Goal: Task Accomplishment & Management: Manage account settings

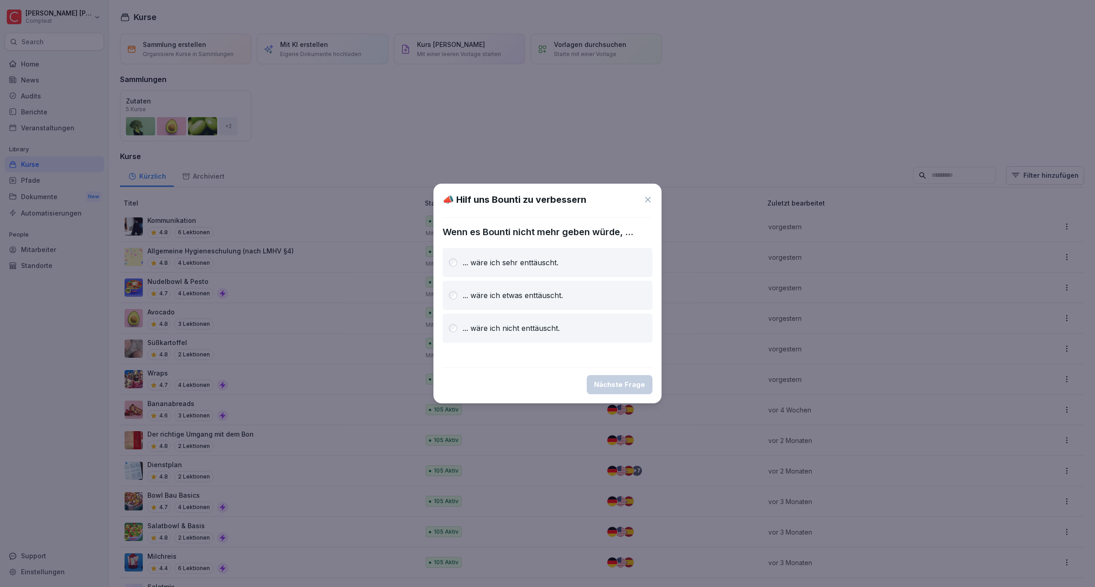
click at [505, 258] on p "... wäre ich sehr enttäuscht." at bounding box center [510, 262] width 96 height 11
click at [650, 200] on icon at bounding box center [647, 199] width 9 height 9
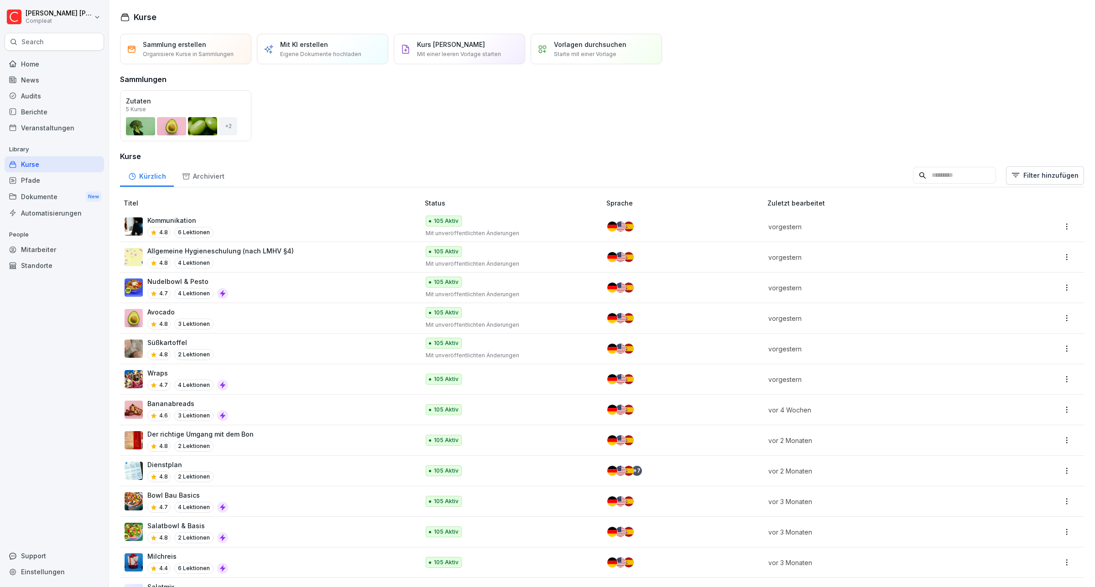
click at [42, 109] on div "Berichte" at bounding box center [54, 112] width 99 height 16
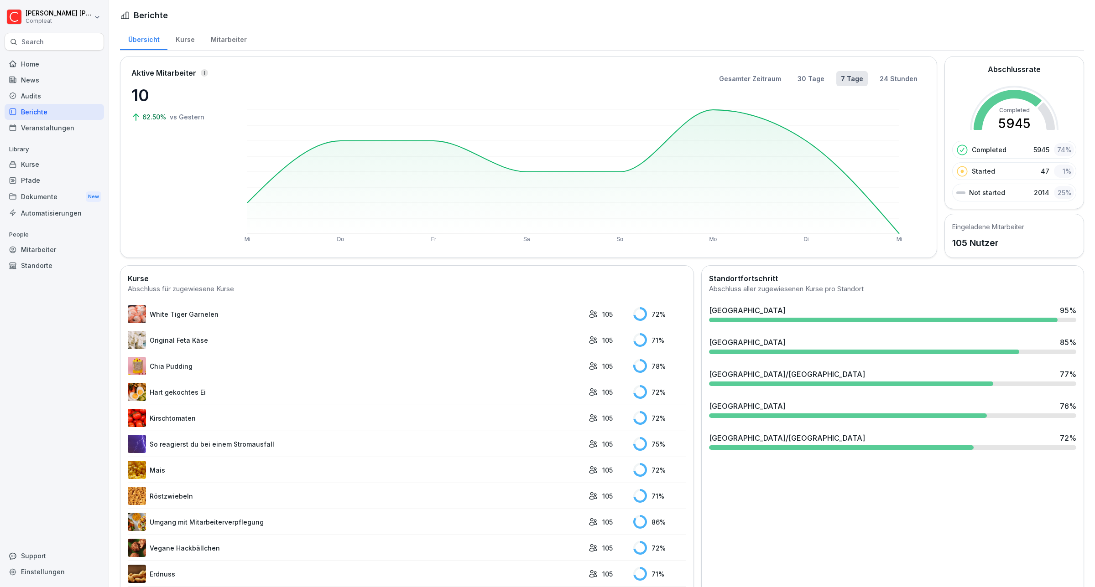
click at [195, 40] on div "Kurse" at bounding box center [184, 38] width 35 height 23
click at [184, 39] on div "Kurse" at bounding box center [184, 38] width 35 height 23
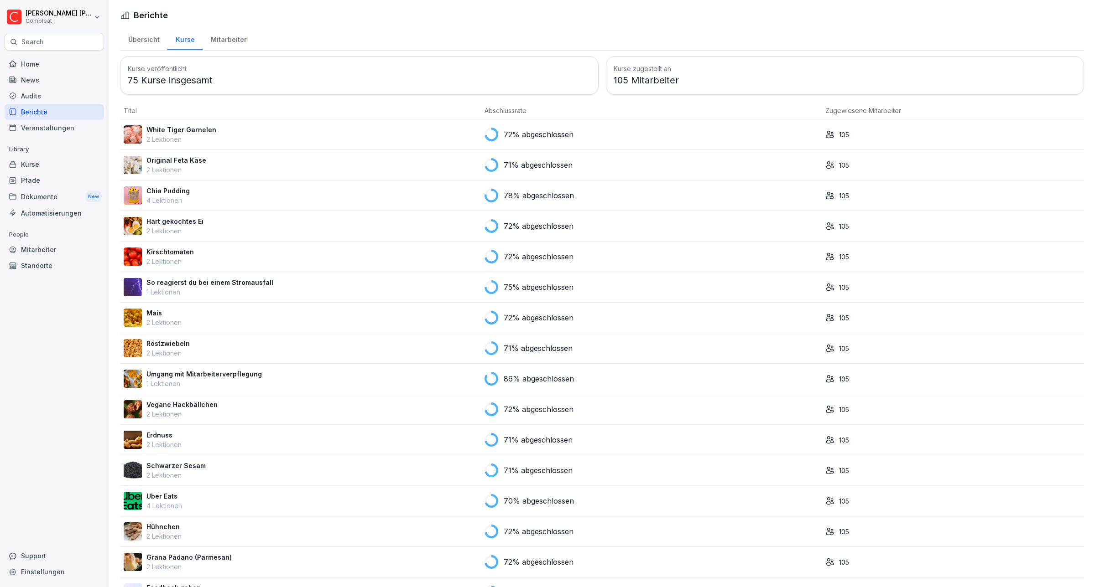
click at [29, 78] on div "News" at bounding box center [54, 80] width 99 height 16
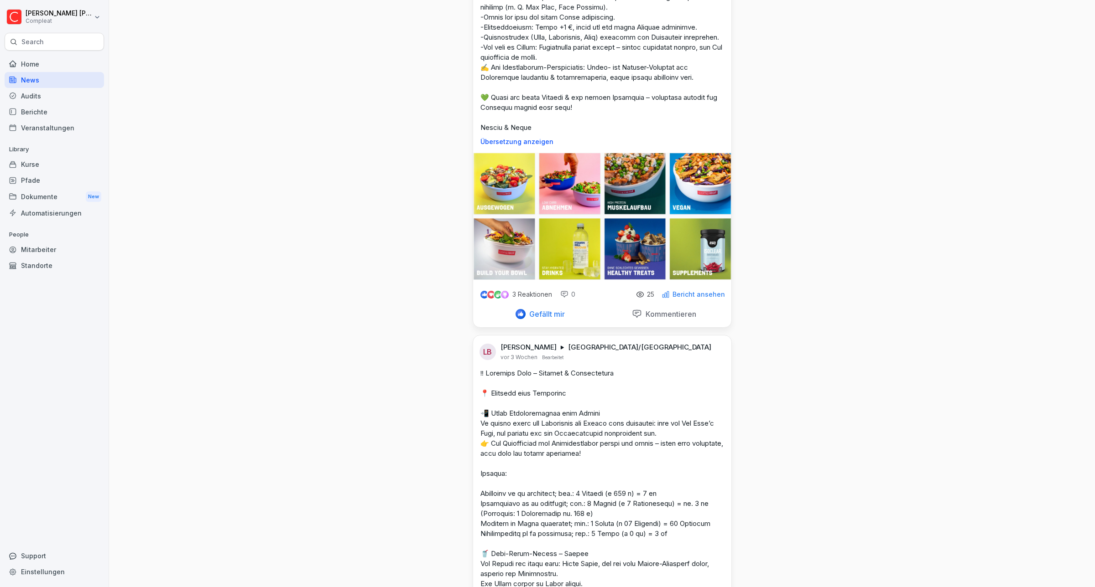
scroll to position [627, 0]
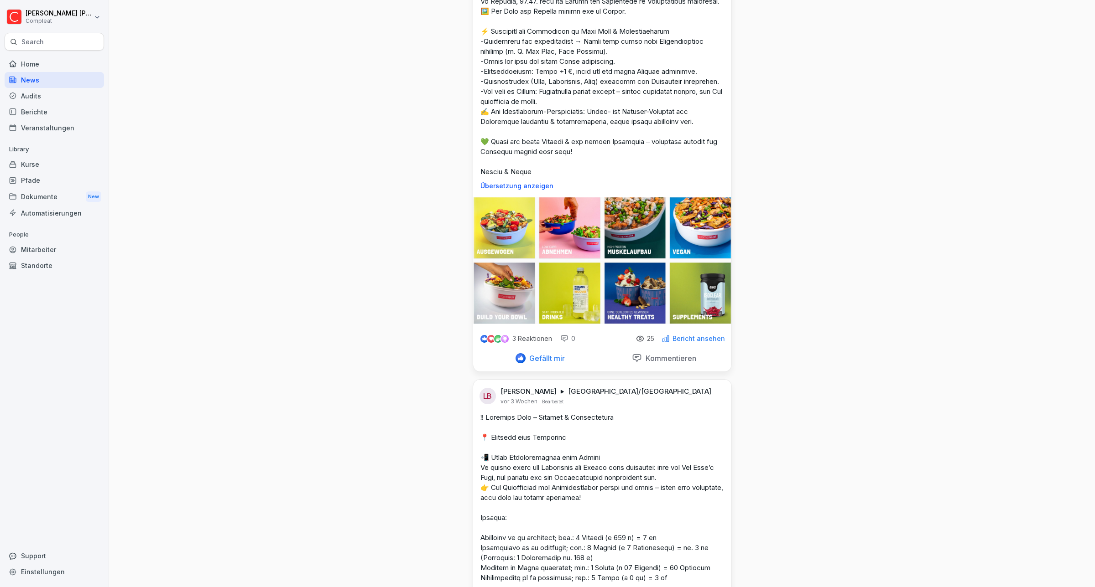
click at [703, 342] on p "Bericht ansehen" at bounding box center [698, 338] width 52 height 7
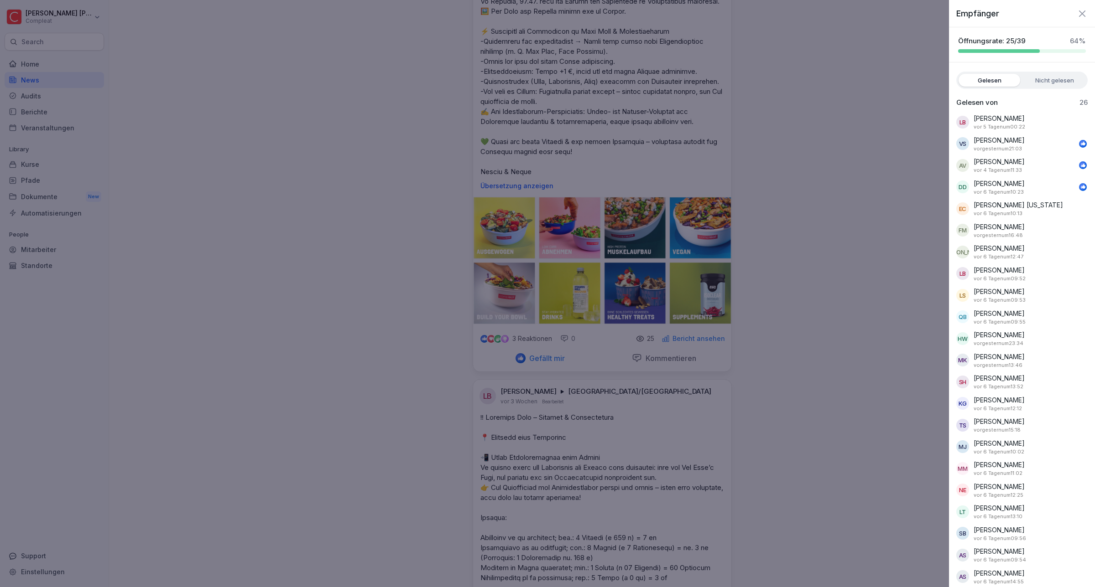
click at [1045, 81] on label "Nicht gelesen" at bounding box center [1054, 80] width 62 height 13
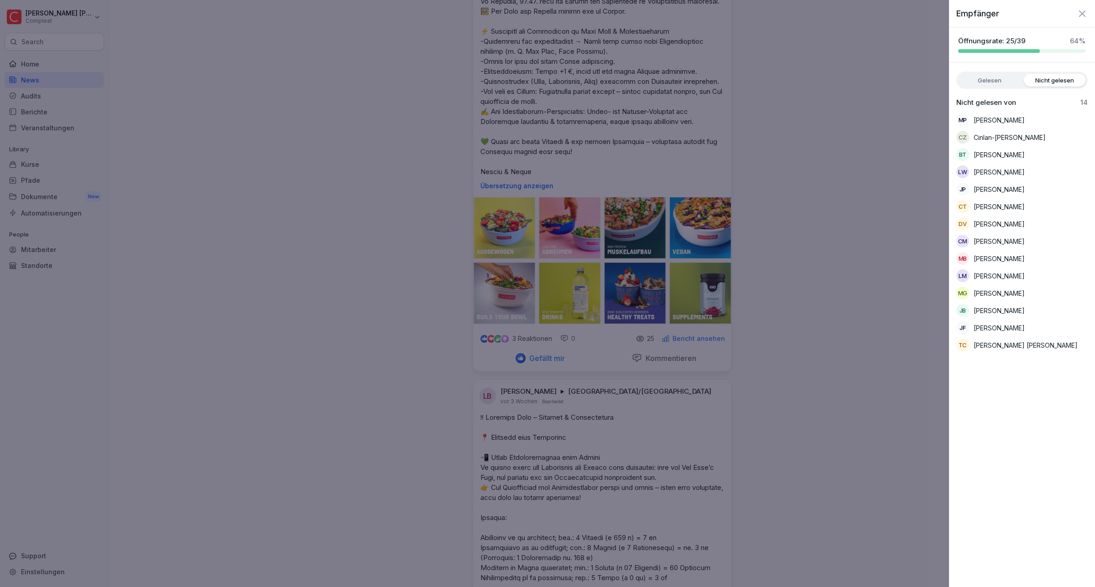
click at [35, 249] on div at bounding box center [547, 293] width 1095 height 587
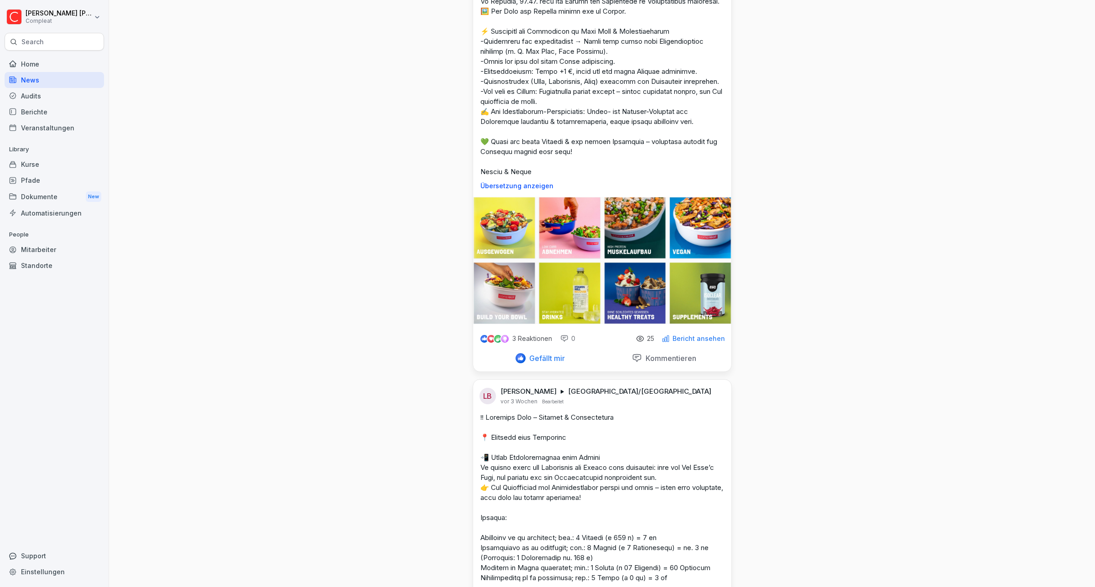
click at [37, 249] on div "Mitarbeiter" at bounding box center [54, 250] width 99 height 16
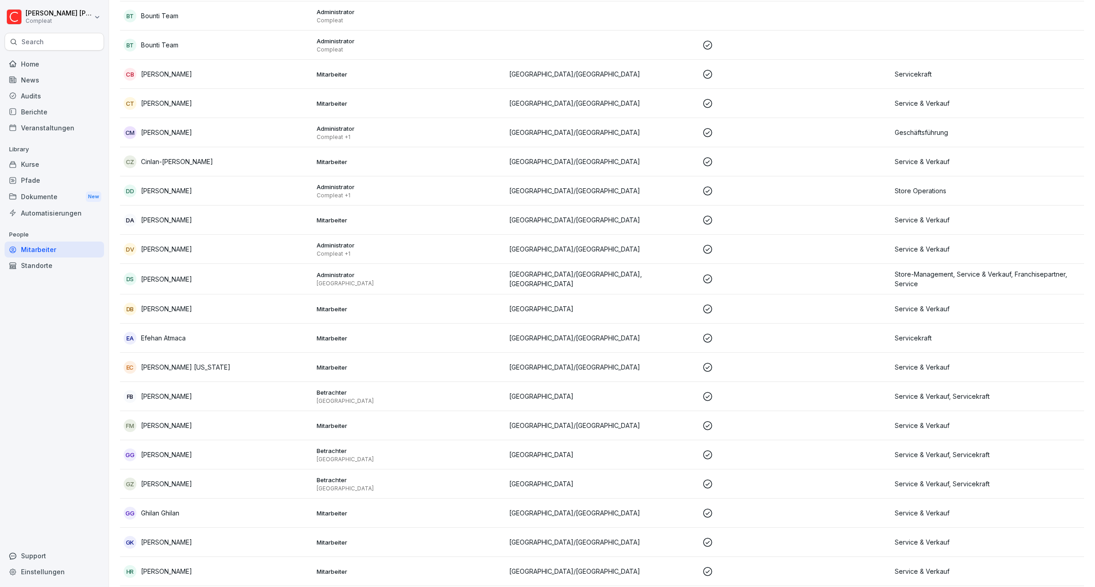
scroll to position [9, 0]
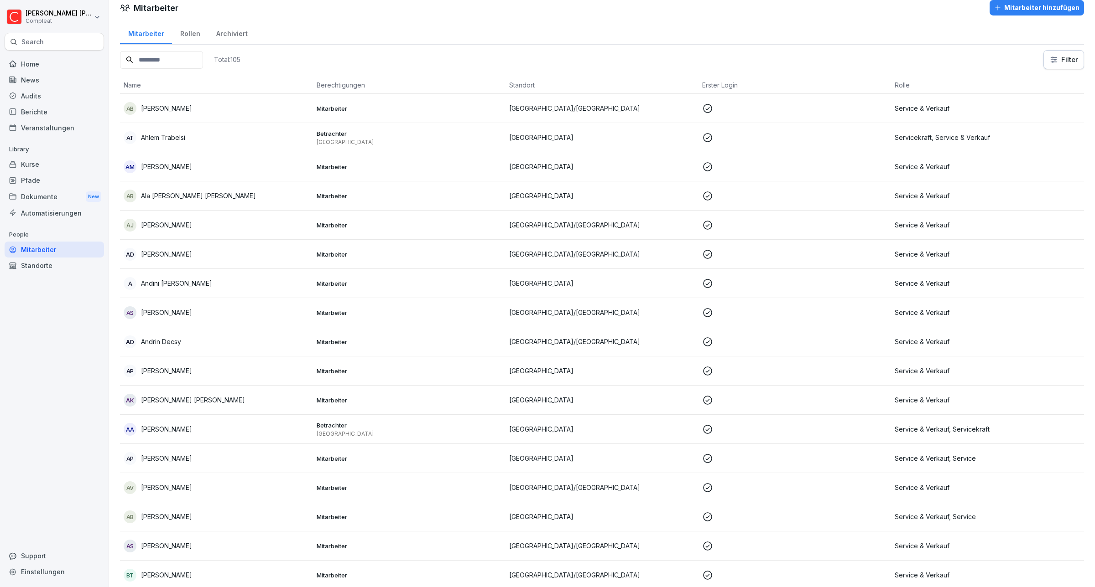
click at [165, 60] on input at bounding box center [161, 60] width 83 height 18
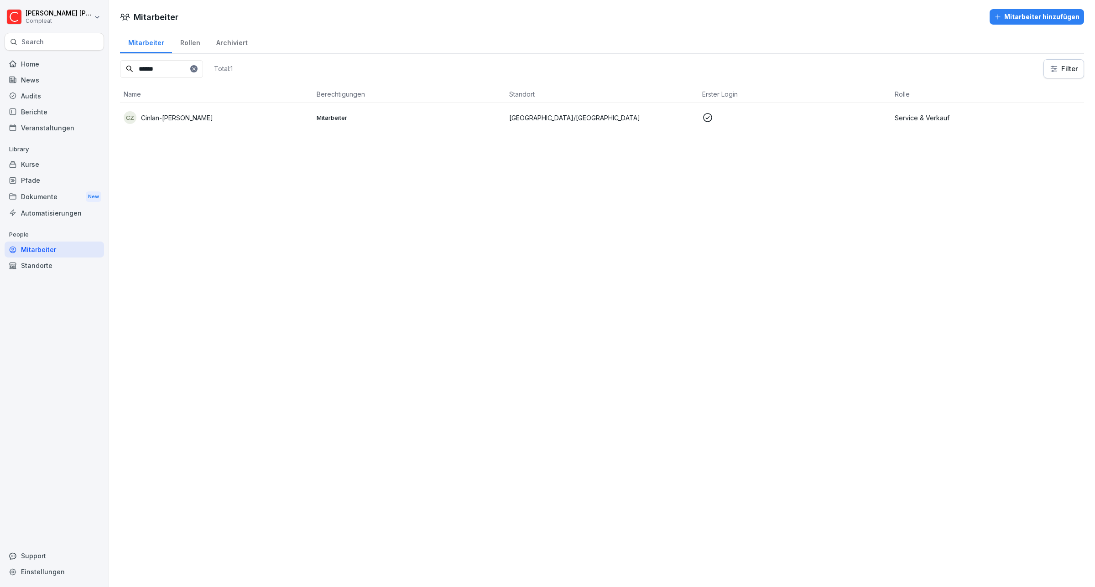
type input "******"
click at [368, 117] on p "Mitarbeiter" at bounding box center [410, 118] width 186 height 8
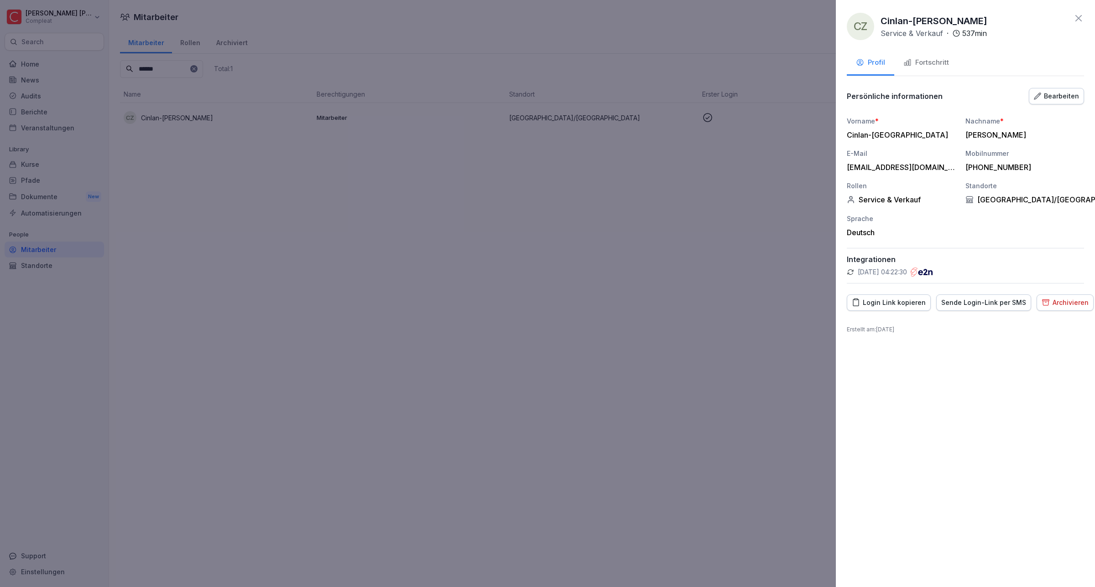
click at [1059, 299] on div "Archivieren" at bounding box center [1064, 303] width 47 height 10
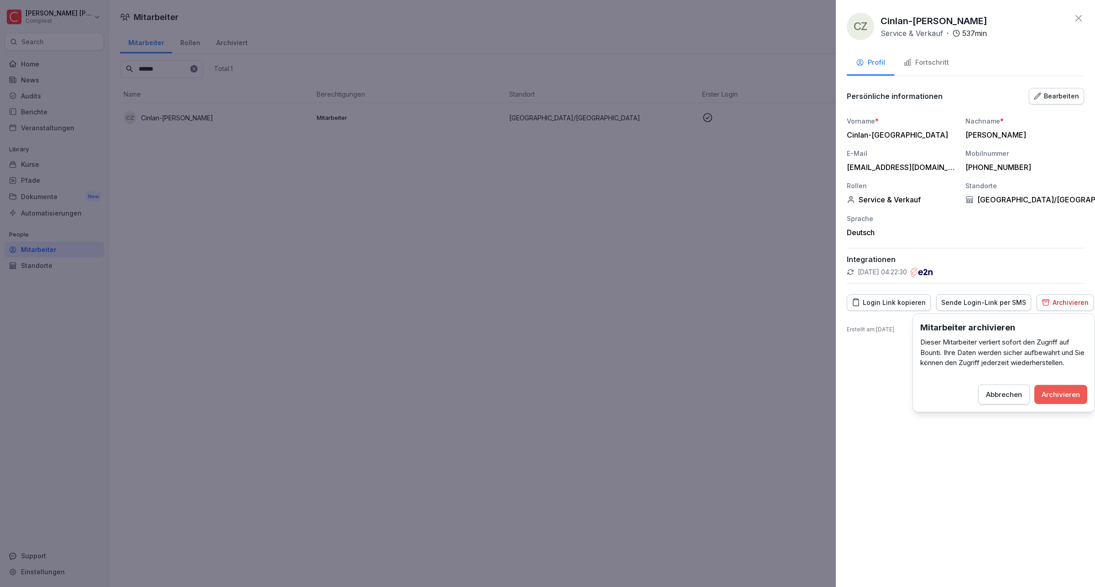
click at [1064, 389] on div "Archivieren" at bounding box center [1060, 394] width 38 height 10
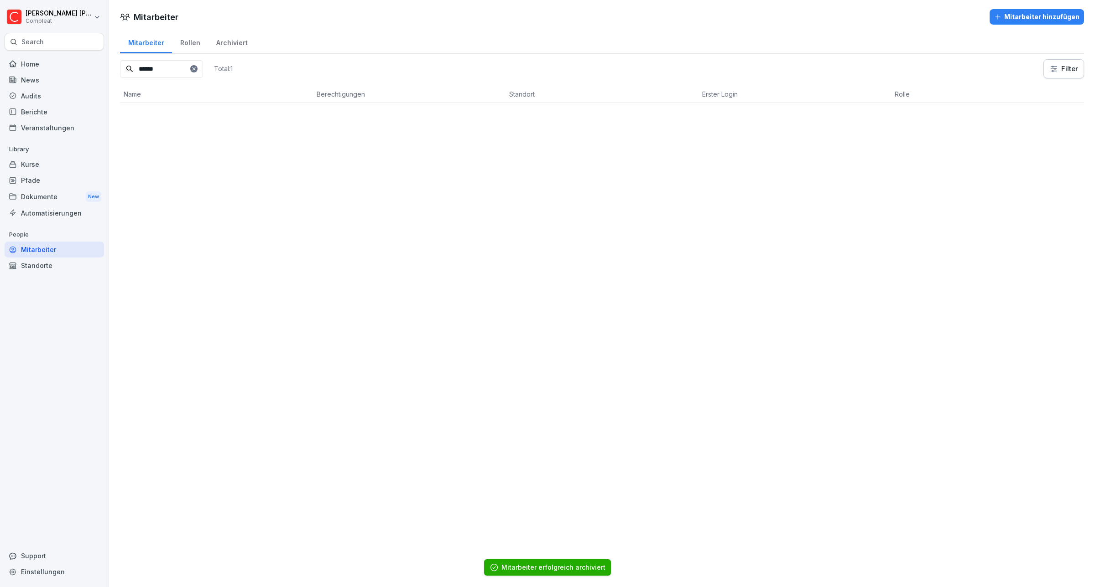
click at [197, 68] on icon at bounding box center [193, 68] width 5 height 5
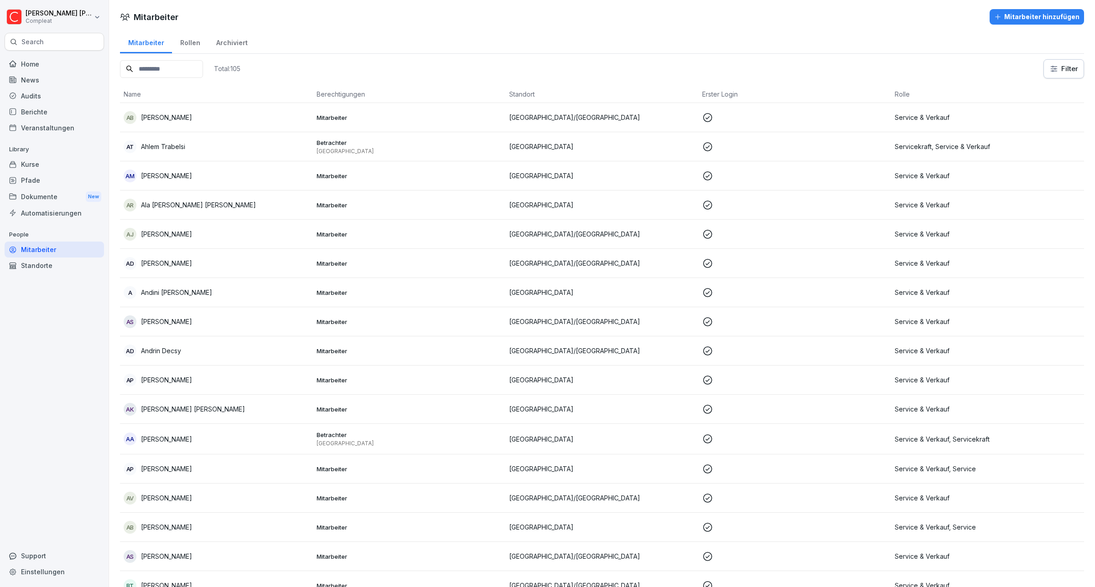
click at [187, 42] on div "Rollen" at bounding box center [190, 41] width 36 height 23
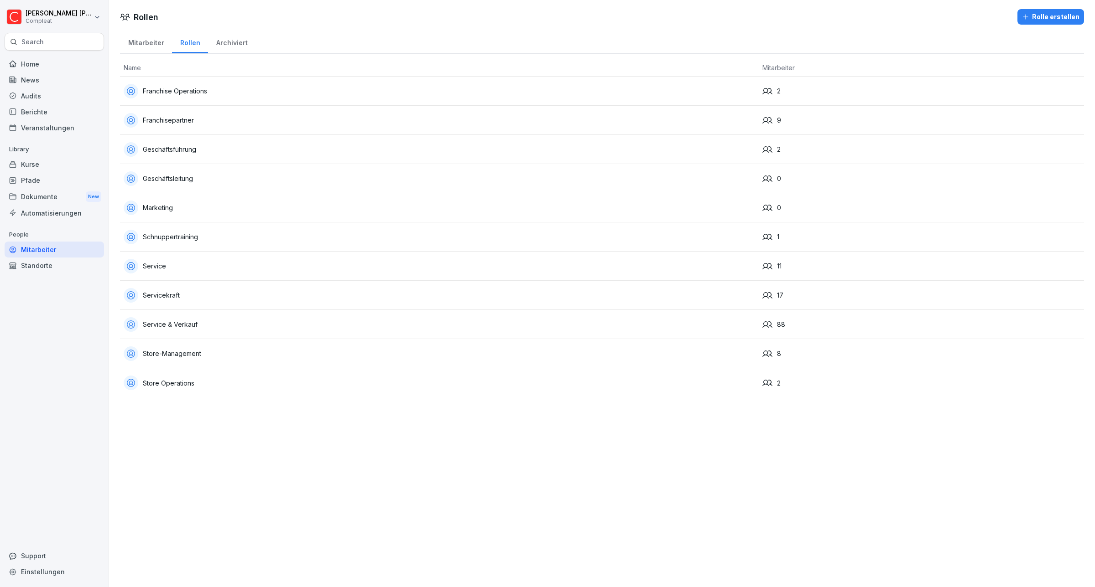
click at [220, 40] on div "Archiviert" at bounding box center [231, 41] width 47 height 23
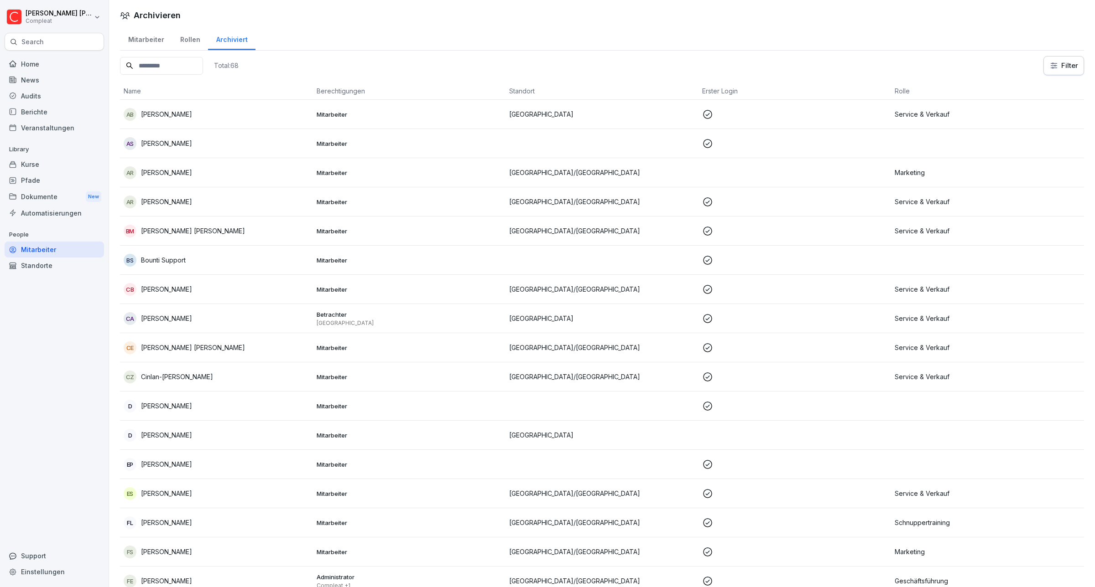
drag, startPoint x: 151, startPoint y: 35, endPoint x: 166, endPoint y: 34, distance: 14.6
click at [151, 34] on div "Mitarbeiter" at bounding box center [146, 38] width 52 height 23
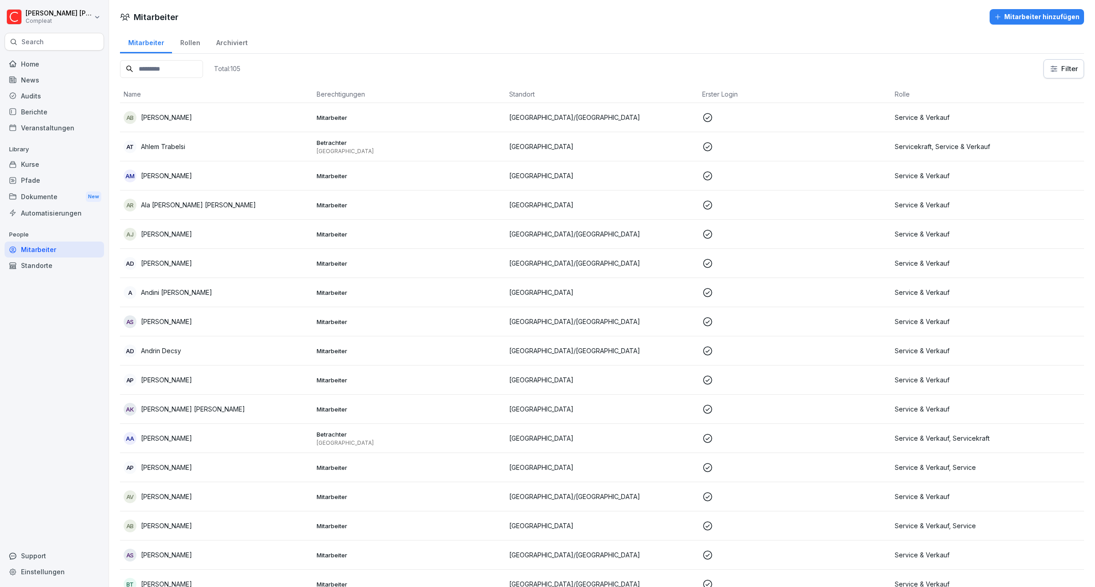
click at [1065, 69] on html "[PERSON_NAME] Compleat Search Home News Audits Berichte Veranstaltungen Library…" at bounding box center [547, 293] width 1095 height 587
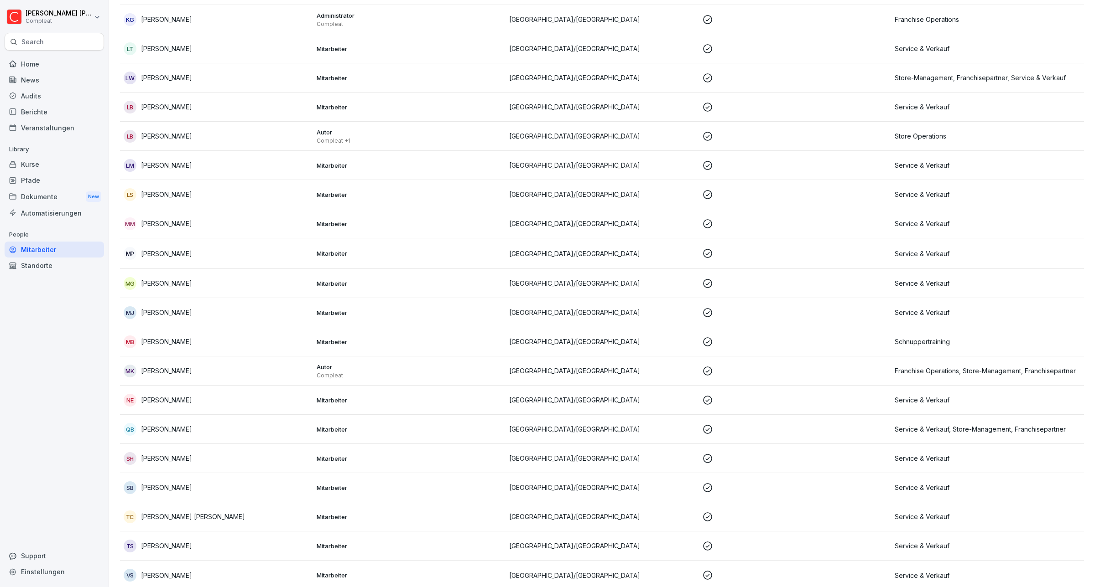
scroll to position [627, 0]
click at [258, 514] on div "TC [PERSON_NAME] [PERSON_NAME]" at bounding box center [217, 515] width 186 height 13
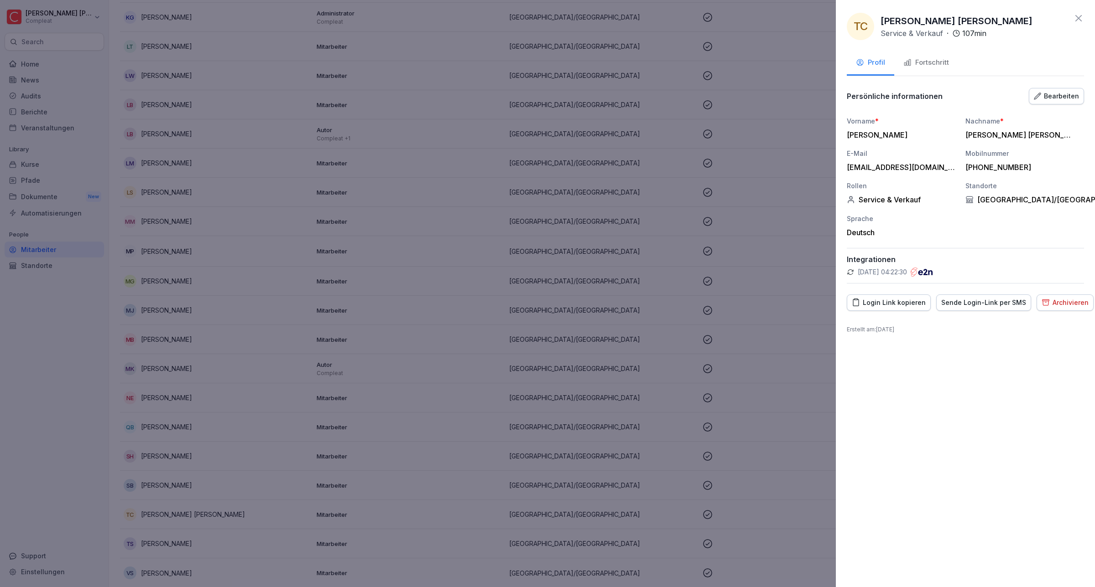
click at [942, 61] on div "Fortschritt" at bounding box center [926, 62] width 46 height 10
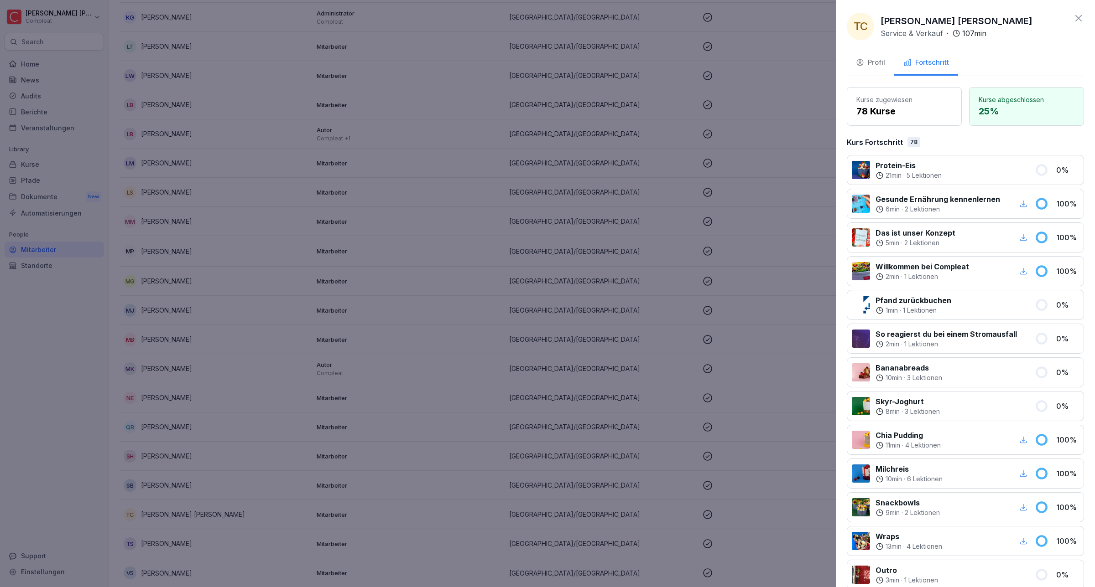
click at [876, 64] on div "Profil" at bounding box center [870, 62] width 29 height 10
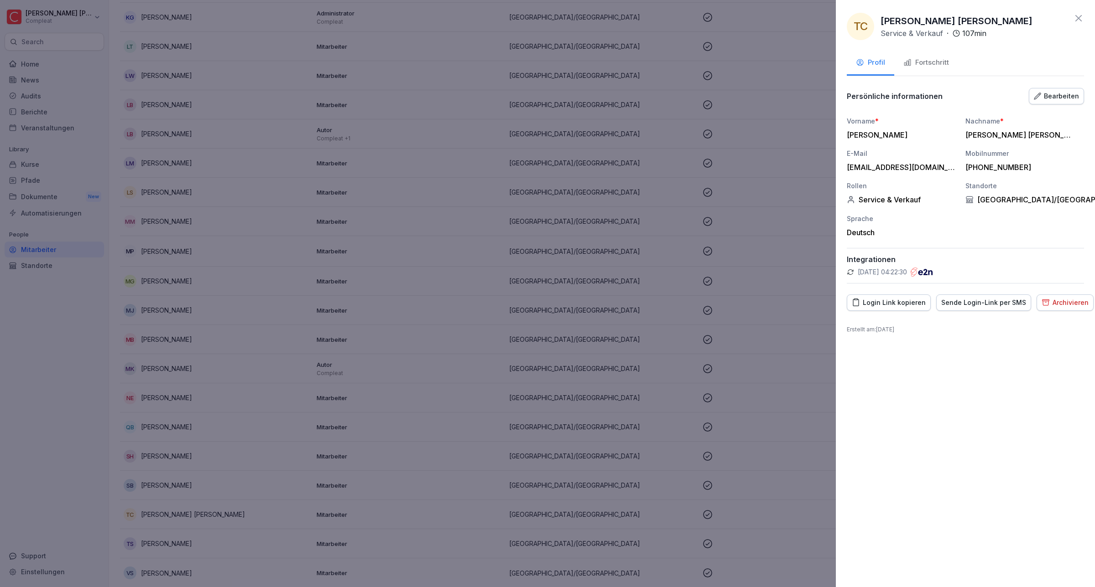
click at [1048, 299] on div "Archivieren" at bounding box center [1064, 303] width 47 height 10
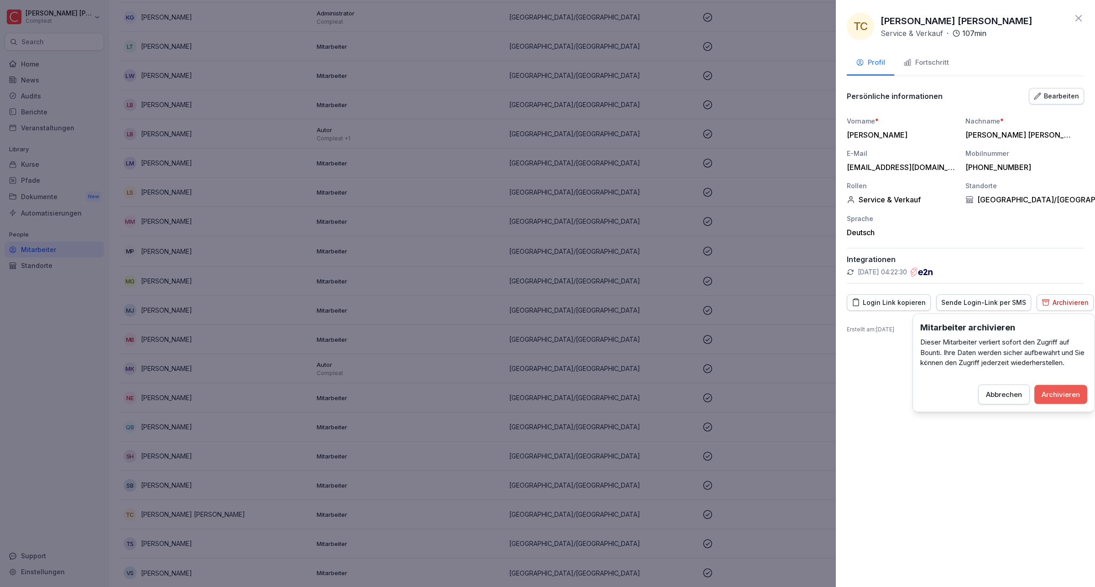
click at [1057, 400] on button "Archivieren" at bounding box center [1060, 394] width 53 height 19
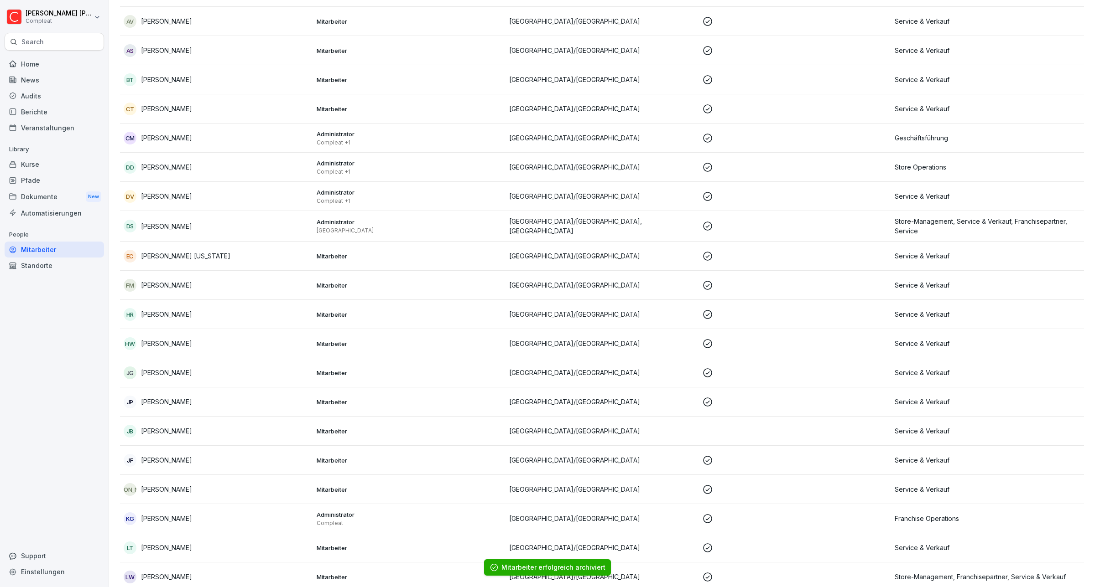
scroll to position [0, 0]
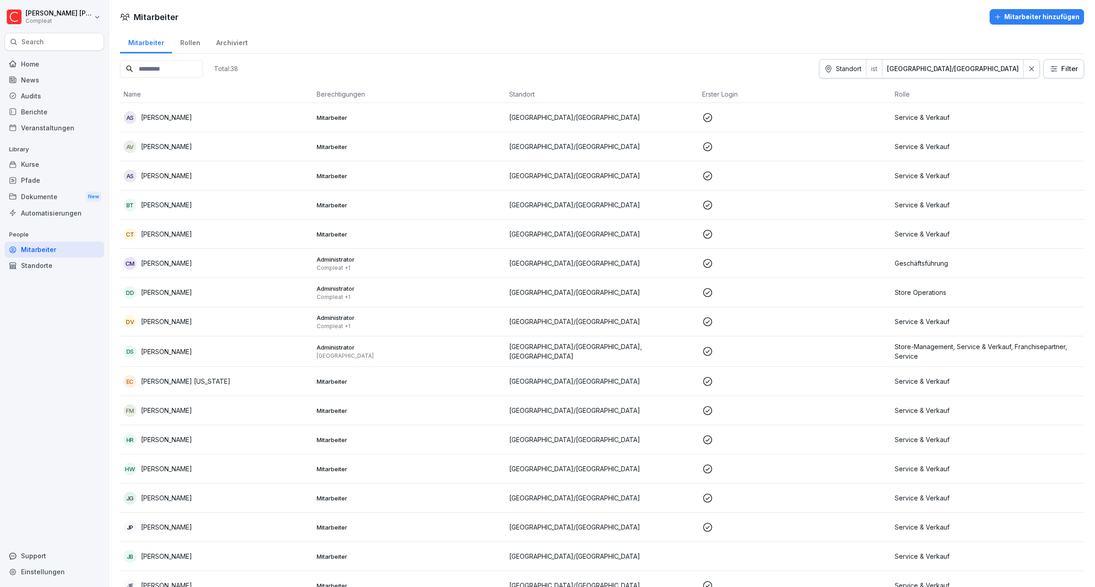
click at [39, 76] on div "News" at bounding box center [54, 80] width 99 height 16
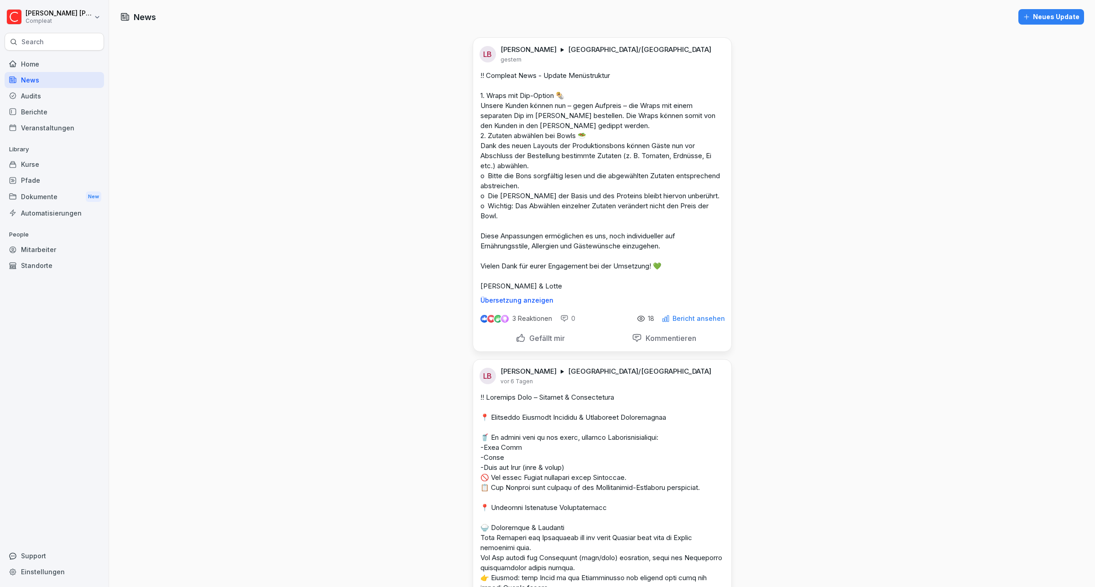
click at [678, 322] on p "Bericht ansehen" at bounding box center [698, 318] width 52 height 7
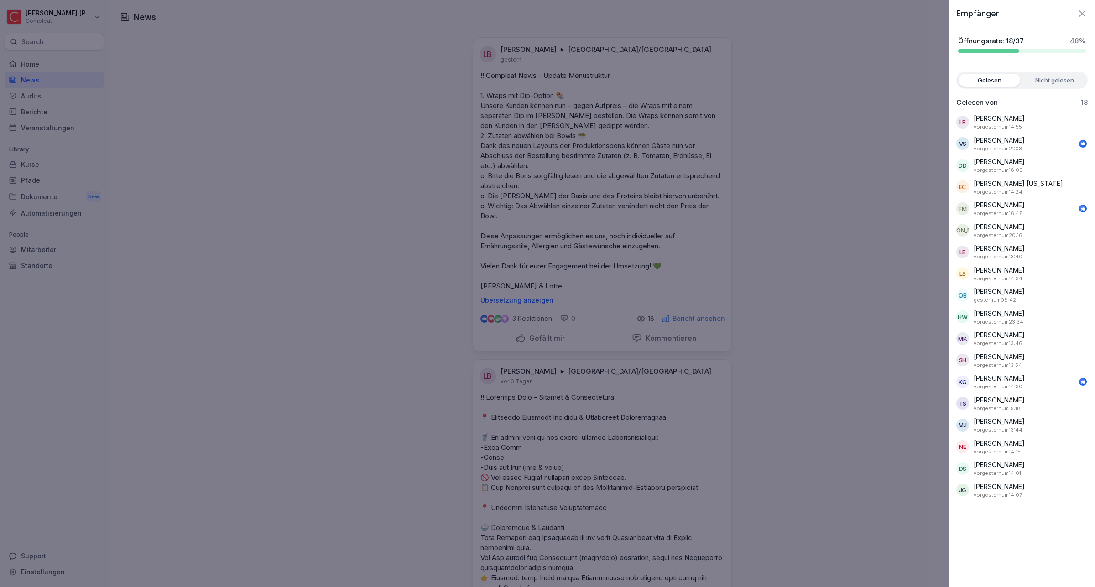
click at [1045, 80] on label "Nicht gelesen" at bounding box center [1054, 80] width 62 height 13
